Goal: Information Seeking & Learning: Learn about a topic

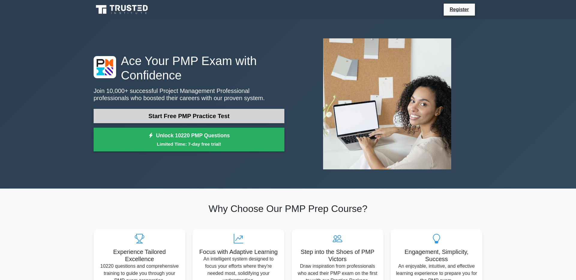
click at [216, 113] on link "Start Free PMP Practice Test" at bounding box center [189, 116] width 191 height 14
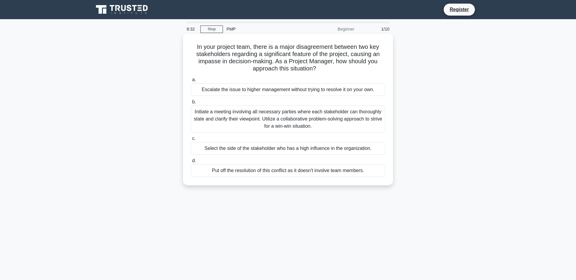
click at [296, 102] on label "b. Initiate a meeting involving all necessary parties where each stakeholder ca…" at bounding box center [288, 115] width 194 height 34
click at [191, 102] on input "b. Initiate a meeting involving all necessary parties where each stakeholder ca…" at bounding box center [191, 102] width 0 height 4
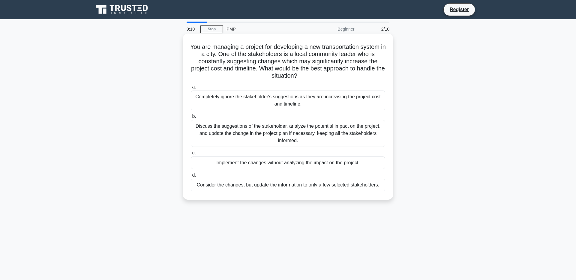
click at [277, 138] on div "Discuss the suggestions of the stakeholder, analyze the potential impact on the…" at bounding box center [288, 133] width 194 height 27
click at [191, 119] on input "b. Discuss the suggestions of the stakeholder, analyze the potential impact on …" at bounding box center [191, 117] width 0 height 4
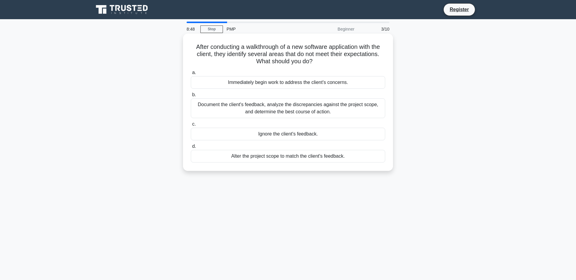
click at [322, 80] on div "Immediately begin work to address the client's concerns." at bounding box center [288, 82] width 194 height 13
click at [191, 75] on input "a. Immediately begin work to address the client's concerns." at bounding box center [191, 73] width 0 height 4
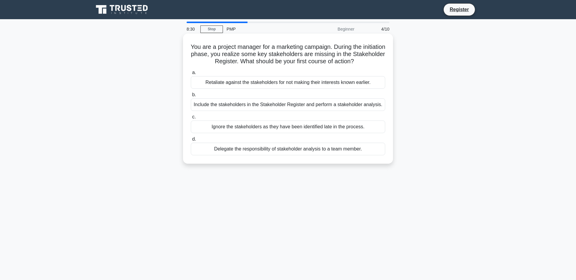
click at [291, 111] on div "Include the stakeholders in the Stakeholder Register and perform a stakeholder …" at bounding box center [288, 104] width 194 height 13
click at [191, 97] on input "b. Include the stakeholders in the Stakeholder Register and perform a stakehold…" at bounding box center [191, 95] width 0 height 4
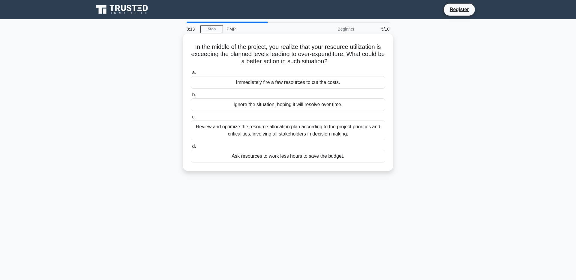
click at [278, 132] on div "Review and optimize the resource allocation plan according to the project prior…" at bounding box center [288, 131] width 194 height 20
click at [191, 119] on input "c. Review and optimize the resource allocation plan according to the project pr…" at bounding box center [191, 117] width 0 height 4
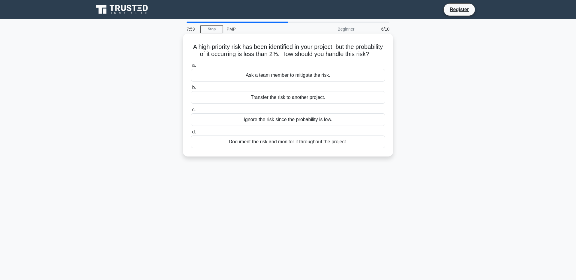
click at [267, 148] on div "Document the risk and monitor it throughout the project." at bounding box center [288, 142] width 194 height 13
click at [191, 134] on input "d. Document the risk and monitor it throughout the project." at bounding box center [191, 132] width 0 height 4
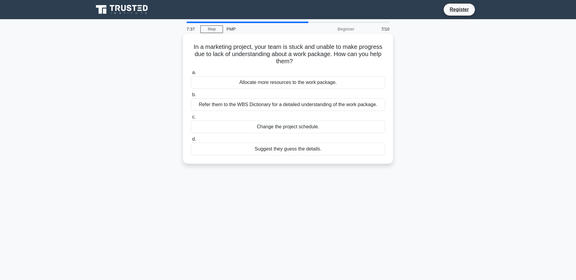
click at [267, 109] on div "Refer them to the WBS Dictionary for a detailed understanding of the work packa…" at bounding box center [288, 104] width 194 height 13
click at [191, 97] on input "b. Refer them to the WBS Dictionary for a detailed understanding of the work pa…" at bounding box center [191, 95] width 0 height 4
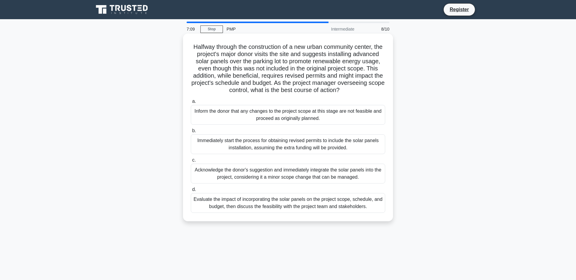
click at [294, 184] on div "Acknowledge the donor's suggestion and immediately integrate the solar panels i…" at bounding box center [288, 174] width 194 height 20
click at [191, 162] on input "c. Acknowledge the donor's suggestion and immediately integrate the solar panel…" at bounding box center [191, 160] width 0 height 4
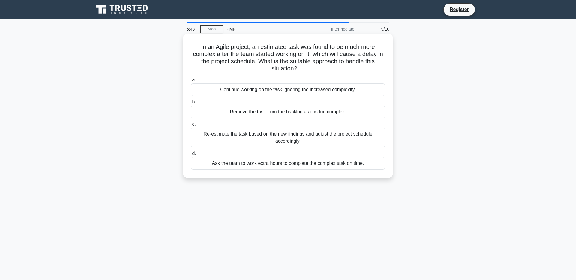
click at [297, 141] on div "Re-estimate the task based on the new findings and adjust the project schedule …" at bounding box center [288, 138] width 194 height 20
click at [191, 126] on input "c. Re-estimate the task based on the new findings and adjust the project schedu…" at bounding box center [191, 124] width 0 height 4
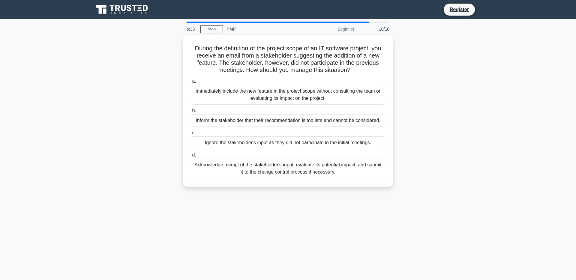
click at [297, 141] on label "c. Ignore the stakeholder's input as they did not participate in the initial me…" at bounding box center [288, 139] width 194 height 20
click at [191, 135] on input "c. Ignore the stakeholder's input as they did not participate in the initial me…" at bounding box center [191, 133] width 0 height 4
radio input "true"
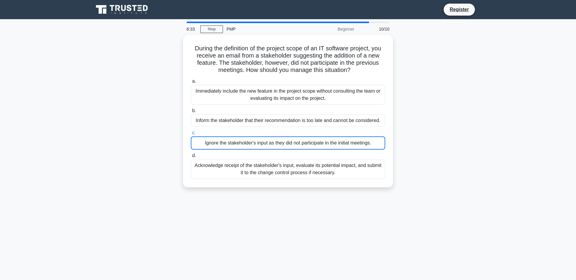
click at [297, 141] on label "c. Ignore the stakeholder's input as they did not participate in the initial me…" at bounding box center [288, 139] width 194 height 20
click at [191, 135] on input "c. Ignore the stakeholder's input as they did not participate in the initial me…" at bounding box center [191, 133] width 0 height 4
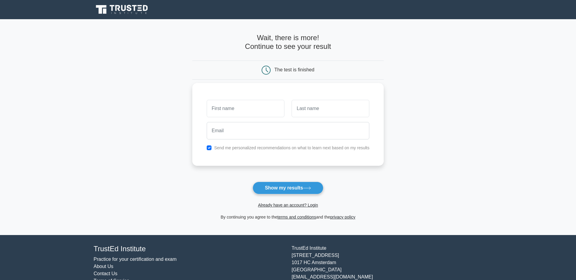
click at [208, 116] on input "text" at bounding box center [246, 108] width 78 height 17
type input "khay"
click at [307, 105] on input "text" at bounding box center [331, 108] width 78 height 17
type input "haji"
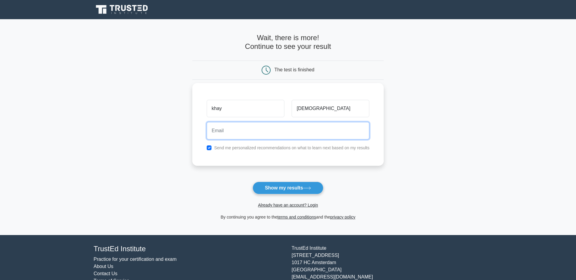
click at [279, 127] on input "email" at bounding box center [288, 130] width 163 height 17
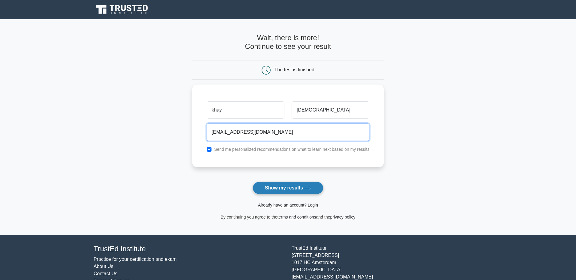
type input "khayhaji2@gmail.com"
click at [298, 187] on button "Show my results" at bounding box center [288, 188] width 71 height 13
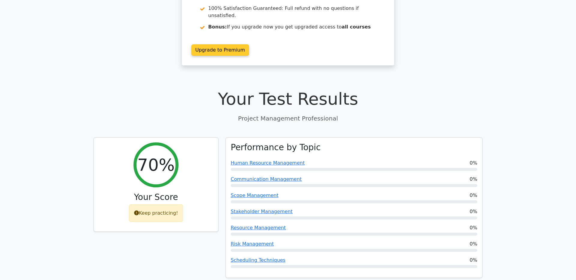
scroll to position [124, 0]
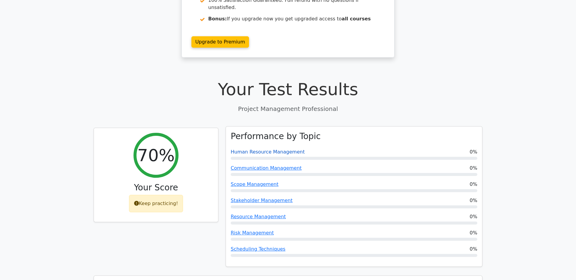
click at [268, 149] on link "Human Resource Management" at bounding box center [268, 152] width 74 height 6
